Goal: Transaction & Acquisition: Download file/media

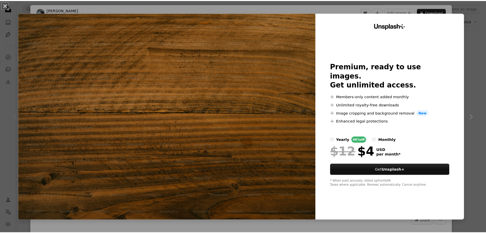
scroll to position [85, 0]
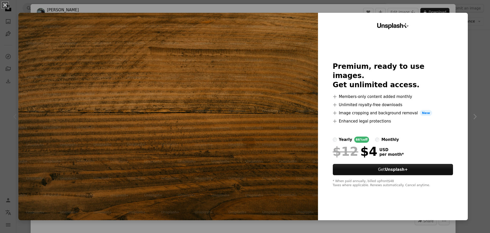
click at [476, 76] on div "An X shape Unsplash+ Premium, ready to use images. Get unlimited access. A plus…" at bounding box center [245, 116] width 490 height 233
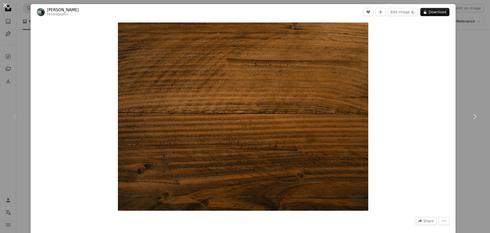
click at [7, 8] on button "An X shape" at bounding box center [5, 5] width 6 height 6
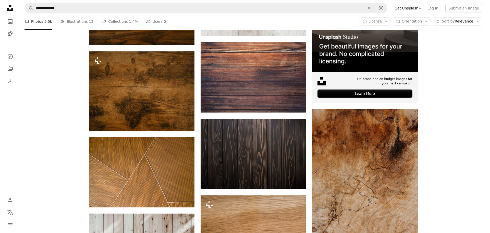
scroll to position [170, 0]
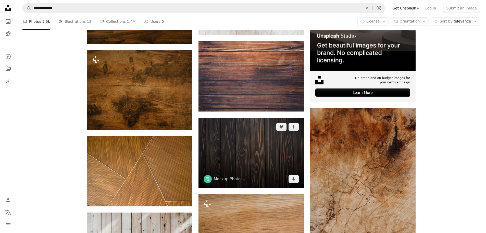
click at [267, 150] on img at bounding box center [251, 152] width 105 height 70
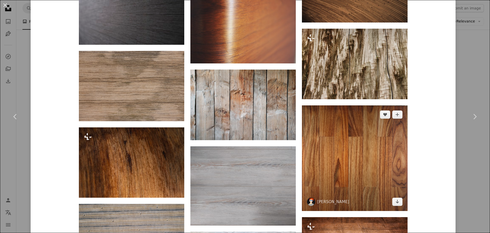
scroll to position [3956, 0]
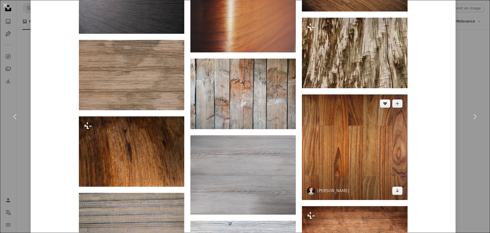
drag, startPoint x: 348, startPoint y: 155, endPoint x: 348, endPoint y: 172, distance: 16.8
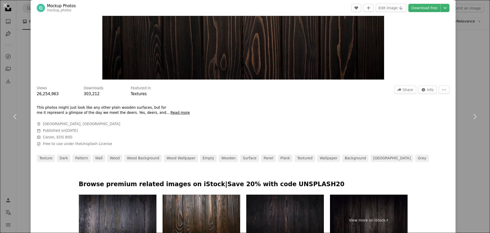
scroll to position [0, 0]
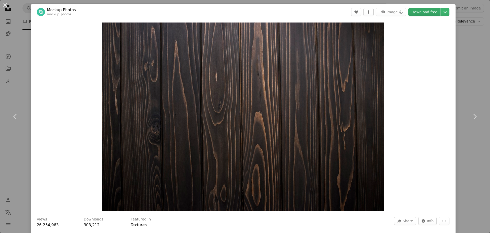
click at [412, 12] on link "Download free" at bounding box center [424, 12] width 32 height 8
